Goal: Navigation & Orientation: Find specific page/section

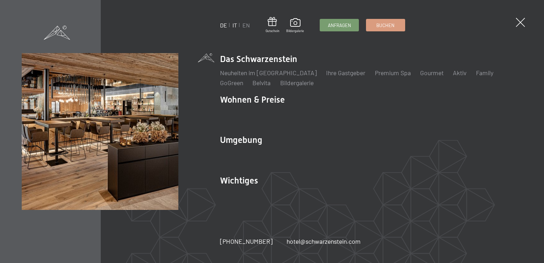
click at [236, 25] on link "IT" at bounding box center [234, 25] width 5 height 7
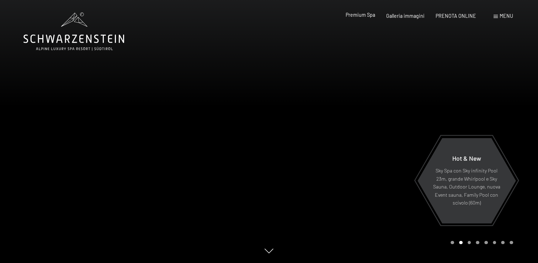
click at [371, 16] on span "Premium Spa" at bounding box center [361, 15] width 30 height 6
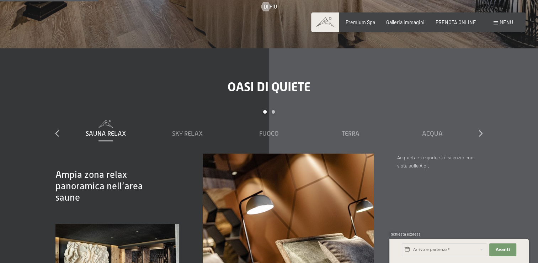
scroll to position [854, 0]
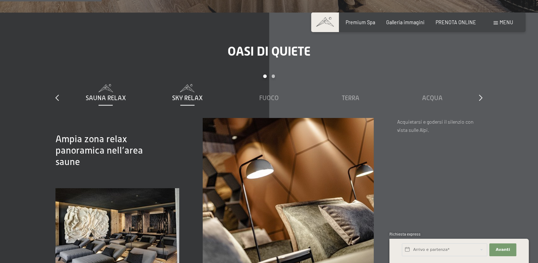
click at [199, 99] on span "Sky Relax" at bounding box center [187, 97] width 31 height 7
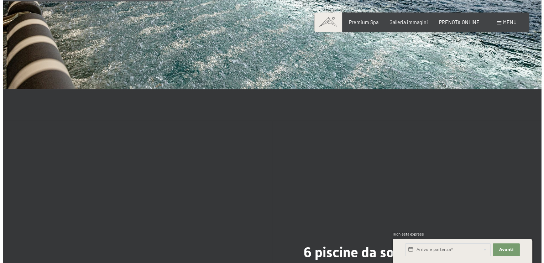
scroll to position [1530, 0]
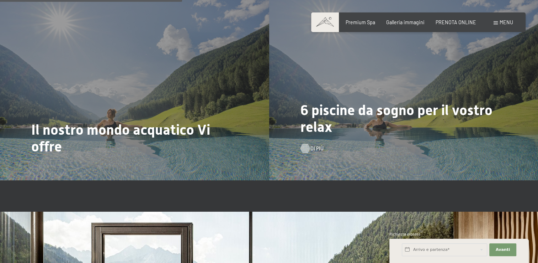
click at [308, 149] on div at bounding box center [305, 148] width 5 height 9
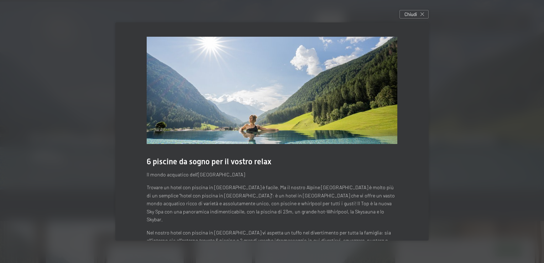
scroll to position [34, 0]
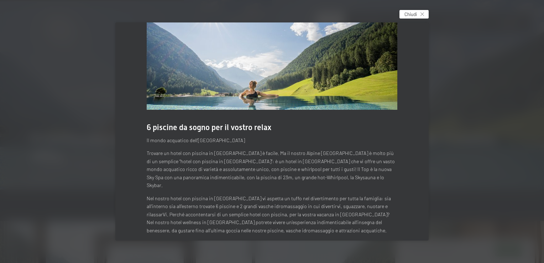
click at [417, 12] on span "Chiudi" at bounding box center [410, 14] width 12 height 6
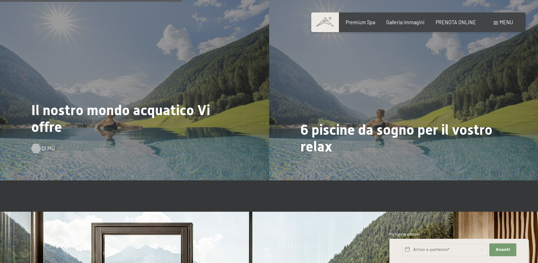
click at [39, 148] on div at bounding box center [35, 148] width 5 height 9
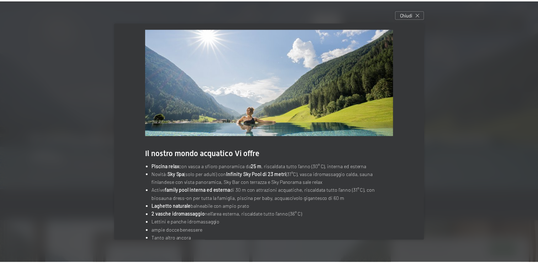
scroll to position [0, 0]
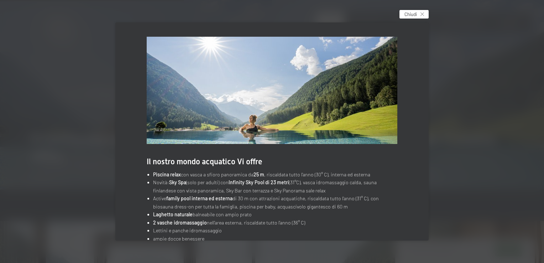
click at [417, 13] on span "Chiudi" at bounding box center [410, 14] width 12 height 6
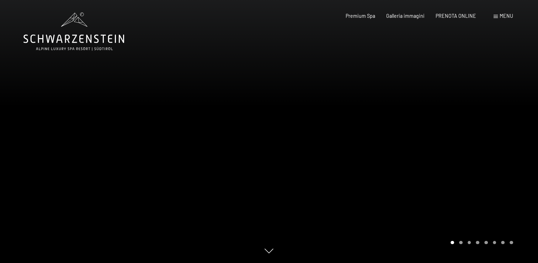
click at [114, 38] on icon at bounding box center [73, 31] width 101 height 38
